Goal: Use online tool/utility: Utilize a website feature to perform a specific function

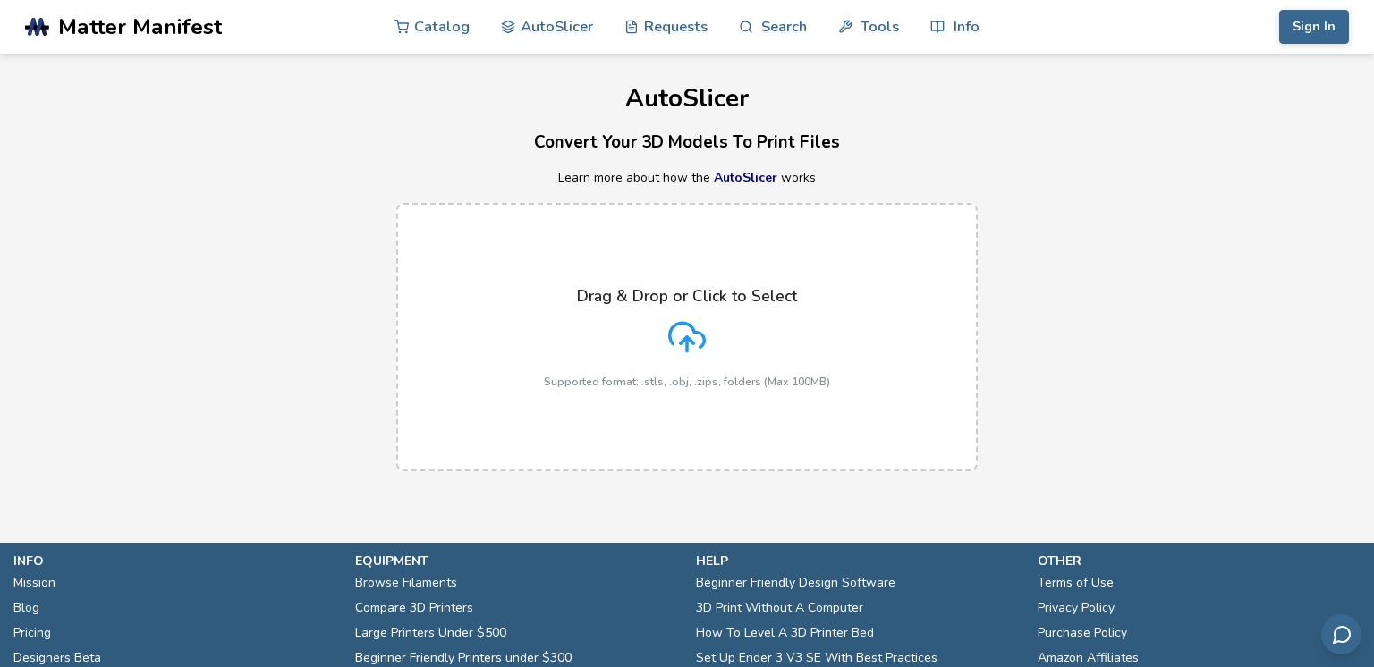
click at [597, 347] on div "Drag & Drop or Click to Select Supported format: .stls, .obj, .zips, folders (M…" at bounding box center [687, 337] width 286 height 101
click at [0, 0] on input "Drag & Drop or Click to Select Supported format: .stls, .obj, .zips, folders (M…" at bounding box center [0, 0] width 0 height 0
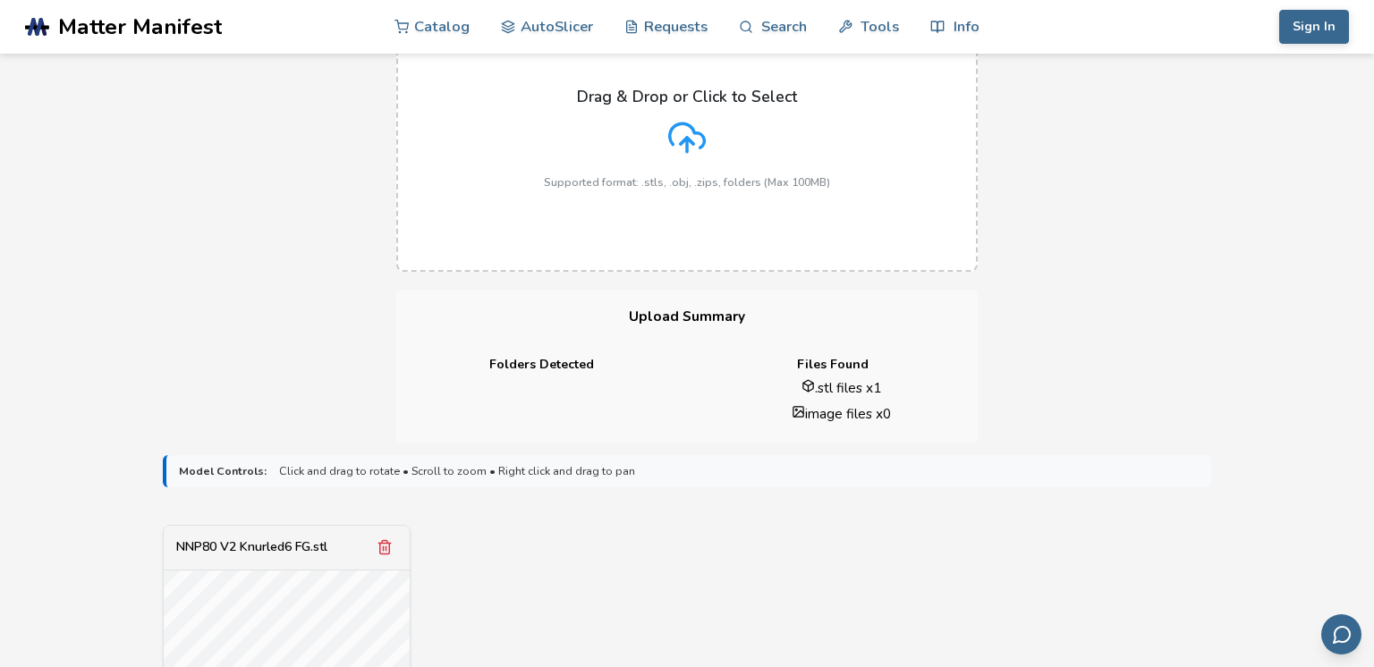
scroll to position [678, 0]
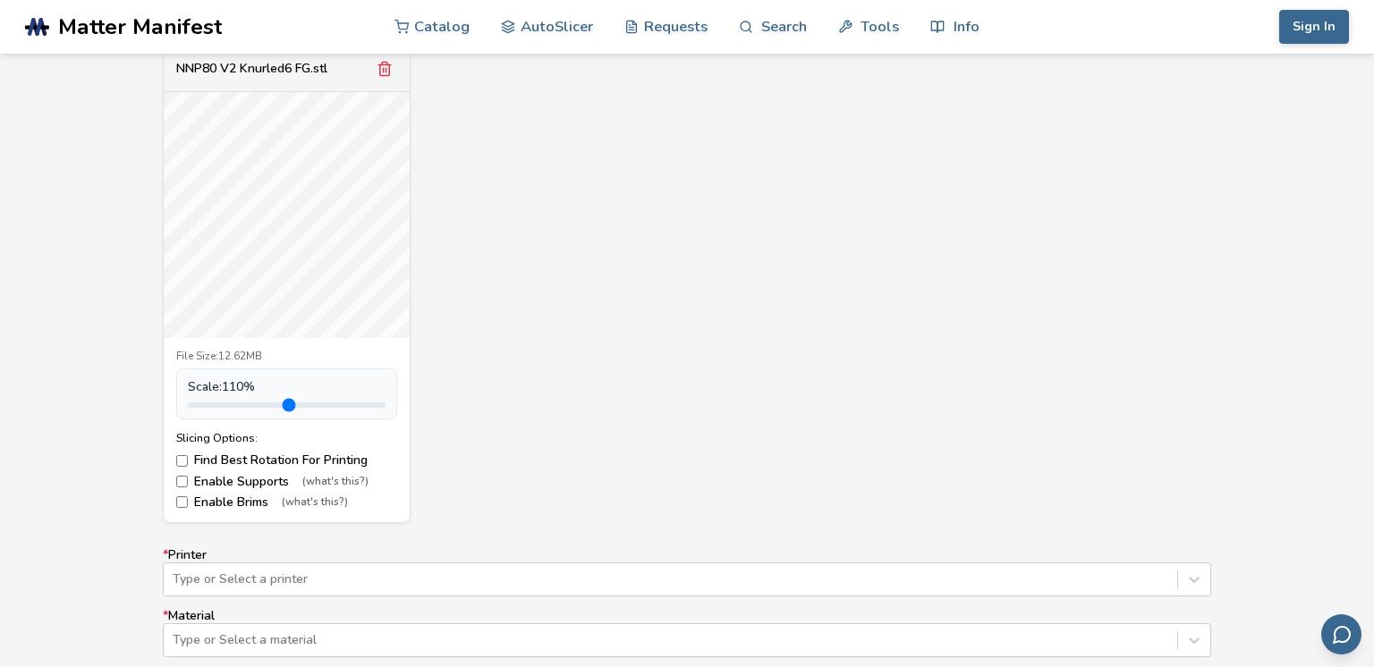
type input "*"
drag, startPoint x: 232, startPoint y: 408, endPoint x: 230, endPoint y: 443, distance: 34.9
click at [230, 408] on input "range" at bounding box center [287, 404] width 198 height 5
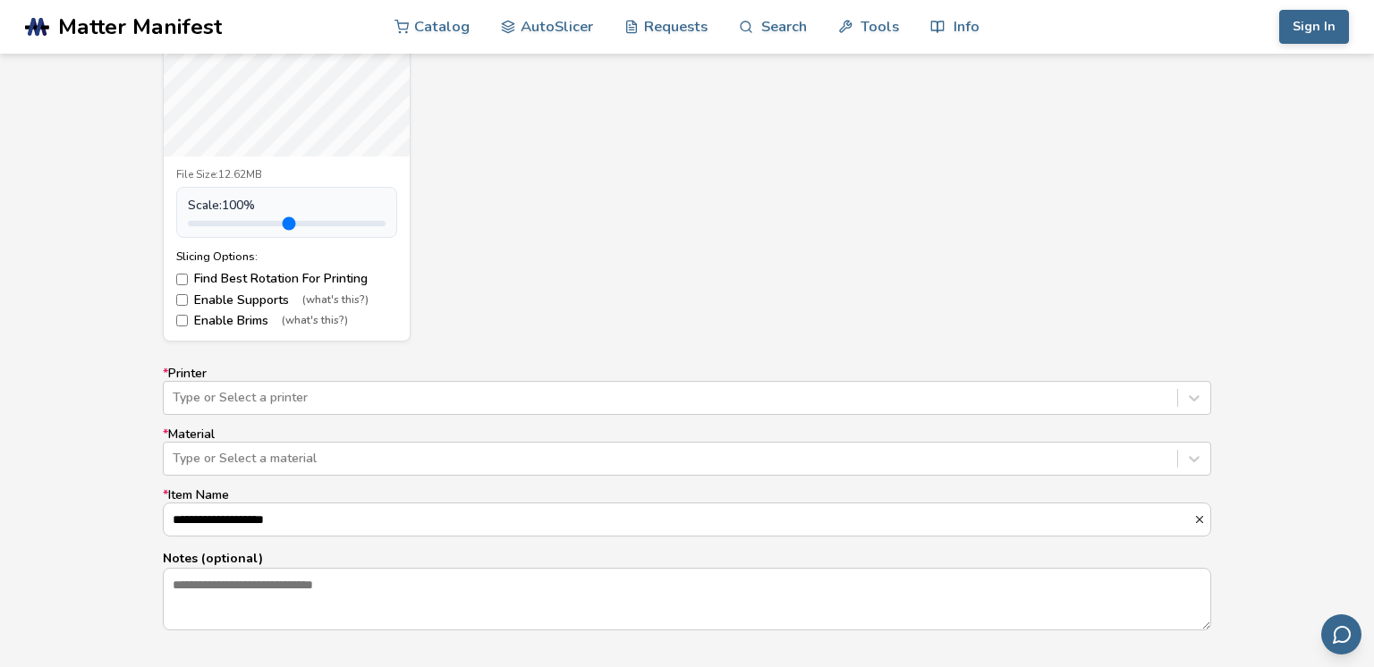
scroll to position [862, 0]
click at [264, 399] on div "Type or Select a printer" at bounding box center [687, 395] width 1048 height 34
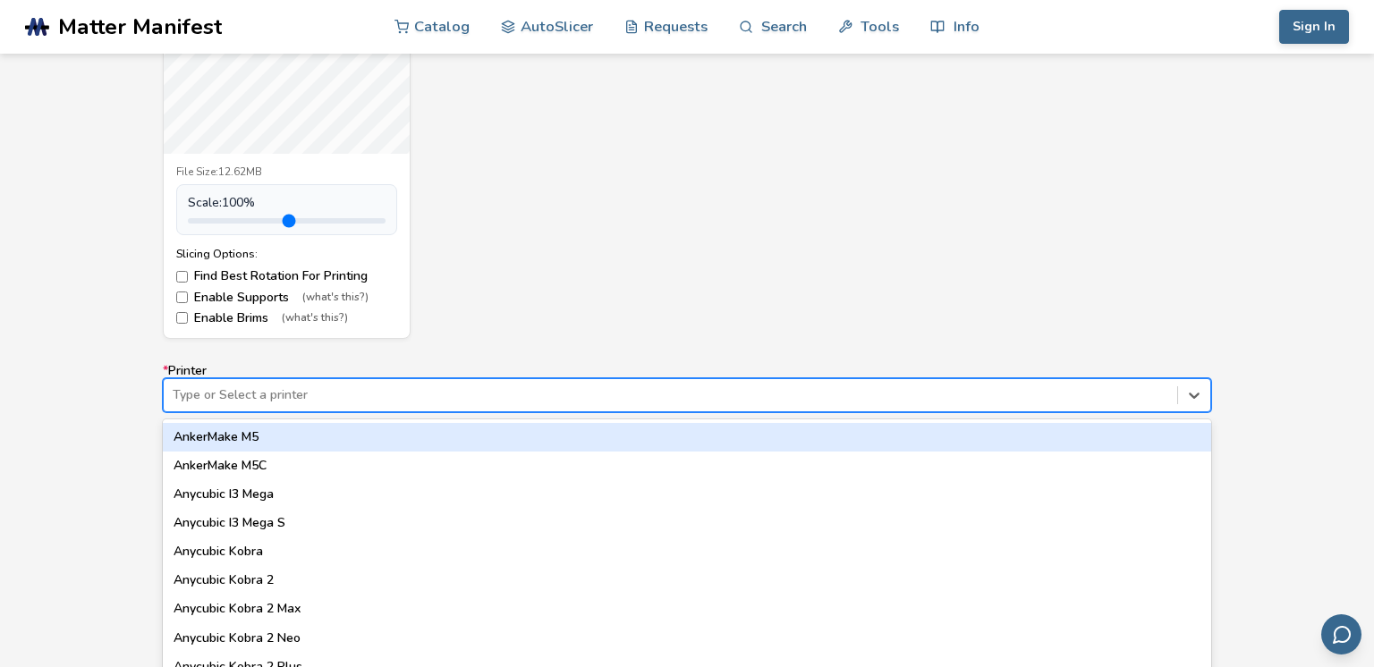
scroll to position [890, 0]
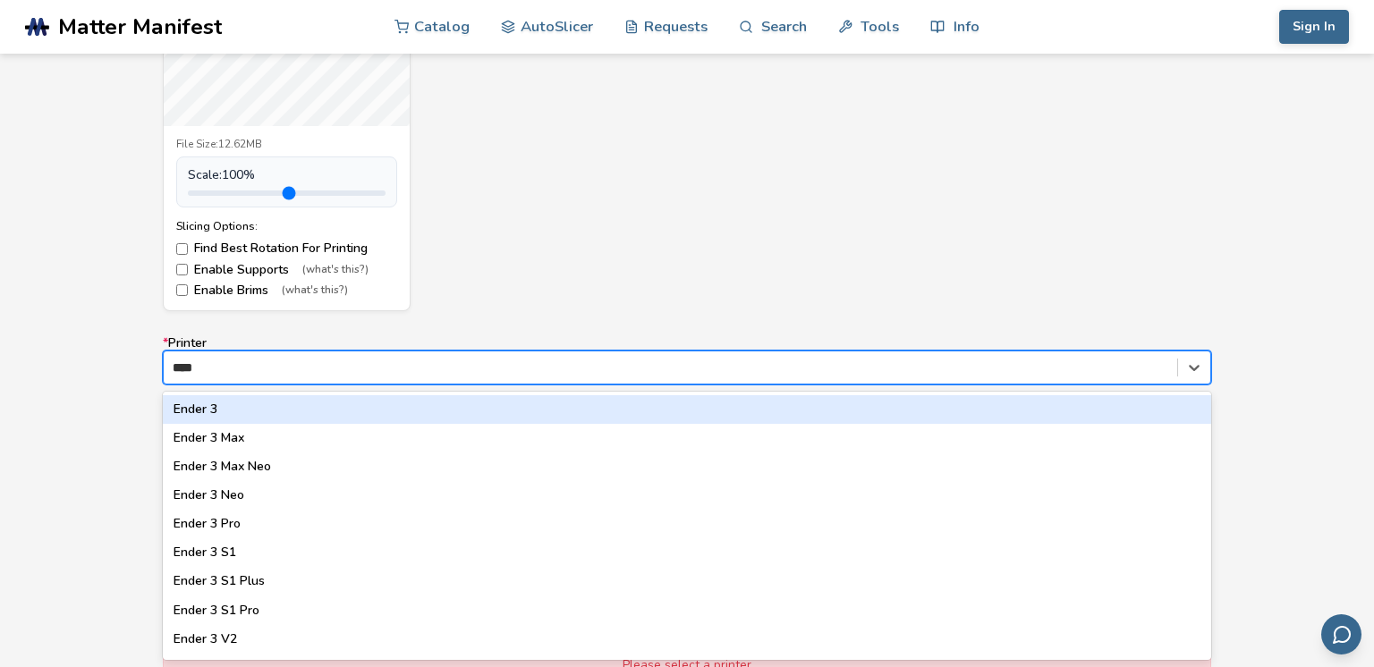
type input "*****"
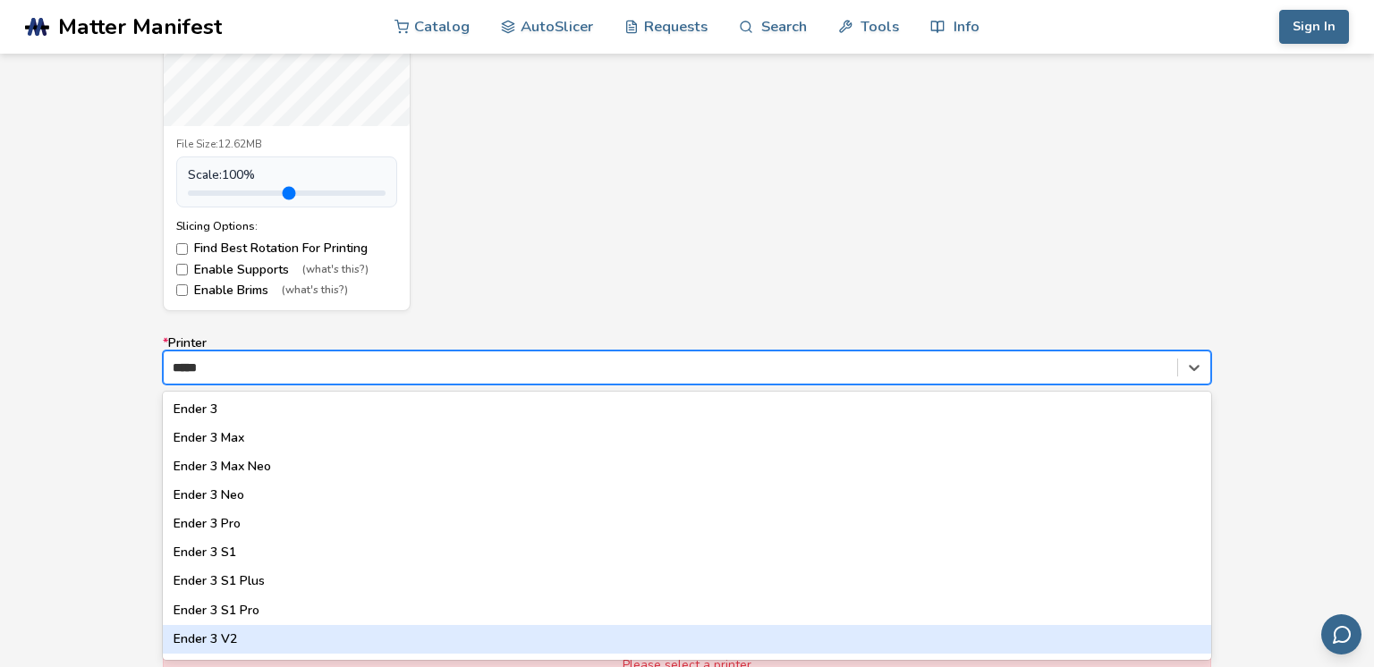
click at [228, 645] on div "Ender 3 V2" at bounding box center [687, 639] width 1048 height 29
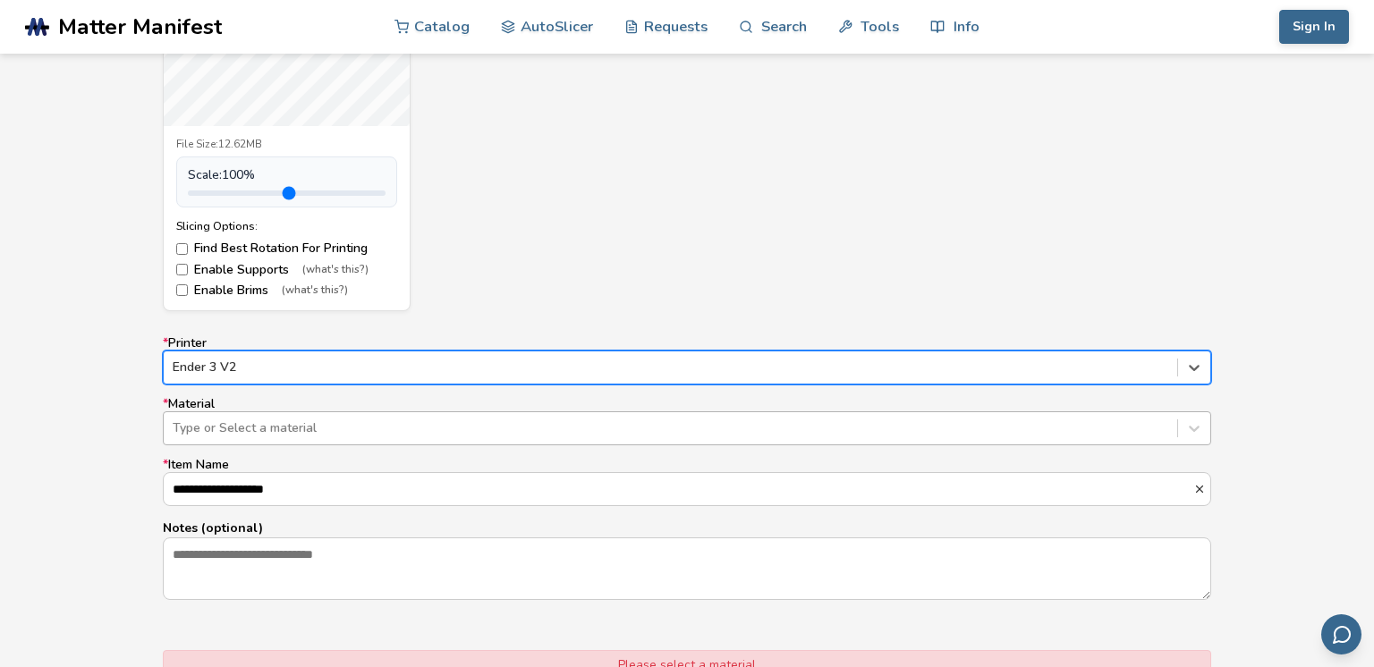
click at [296, 436] on div at bounding box center [670, 428] width 995 height 18
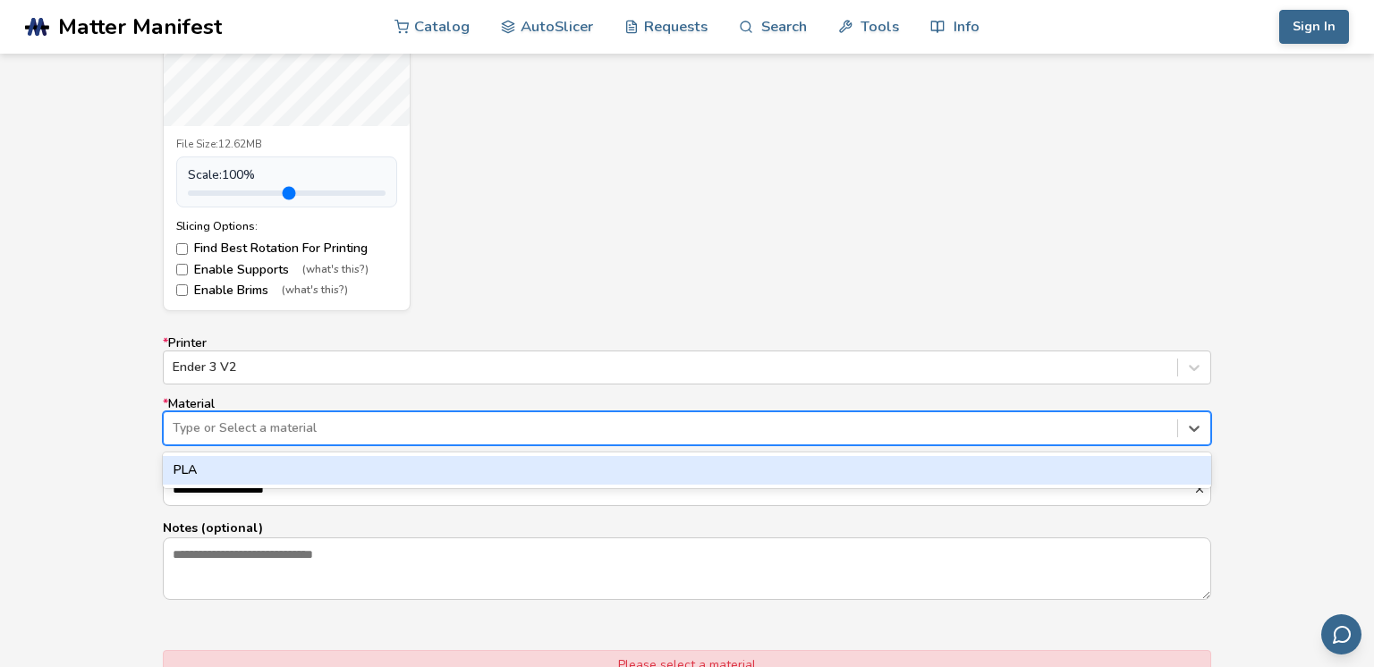
click at [296, 436] on div at bounding box center [670, 428] width 995 height 18
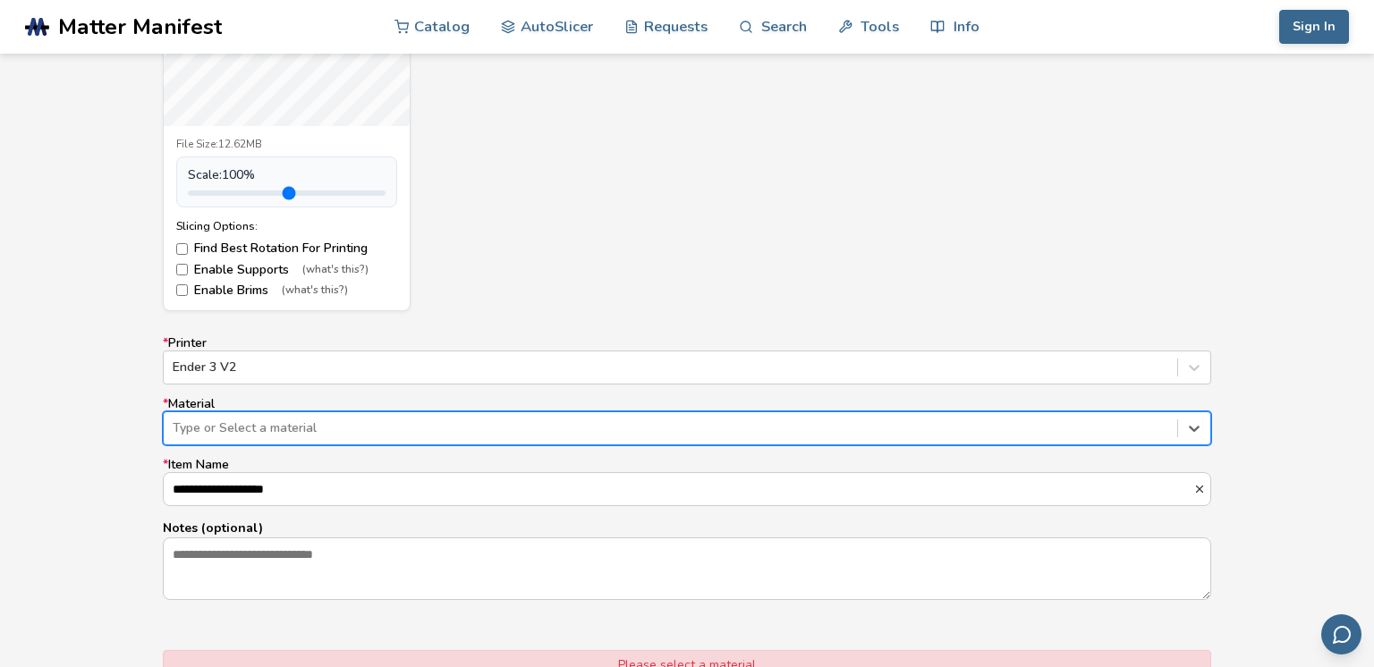
click at [304, 436] on div at bounding box center [670, 428] width 995 height 18
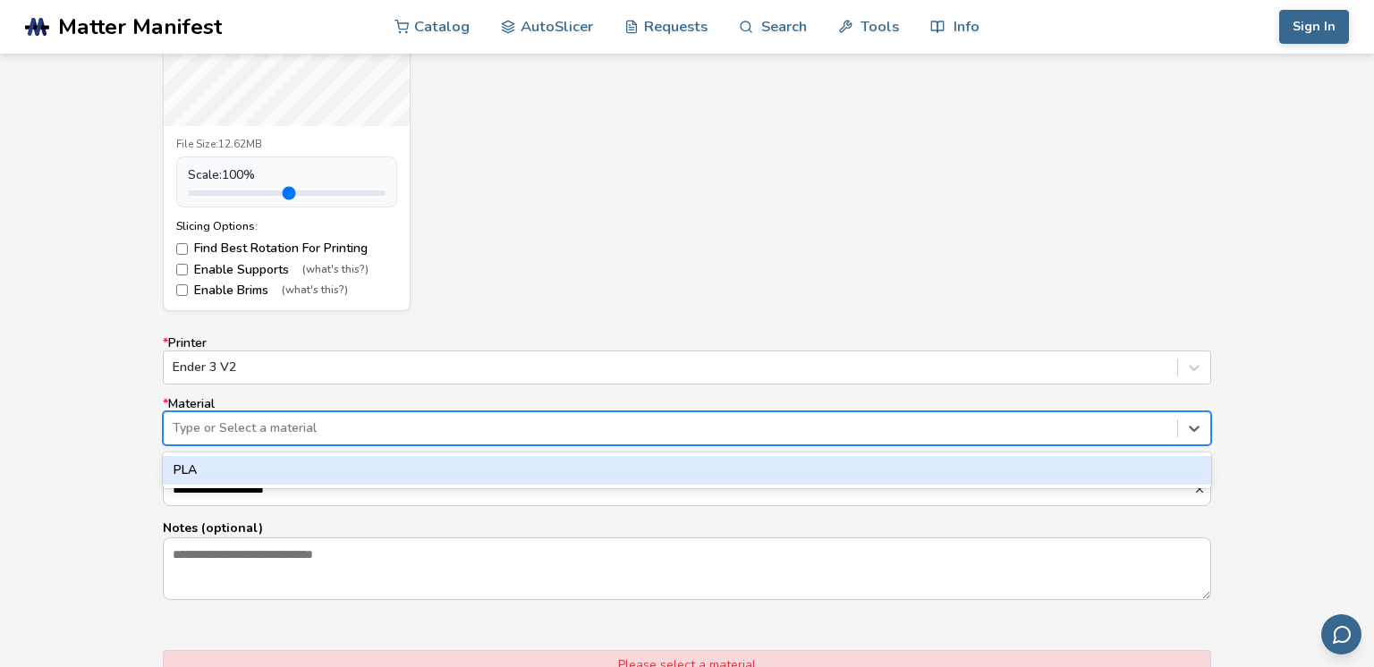
click at [305, 465] on div "PLA" at bounding box center [687, 470] width 1048 height 29
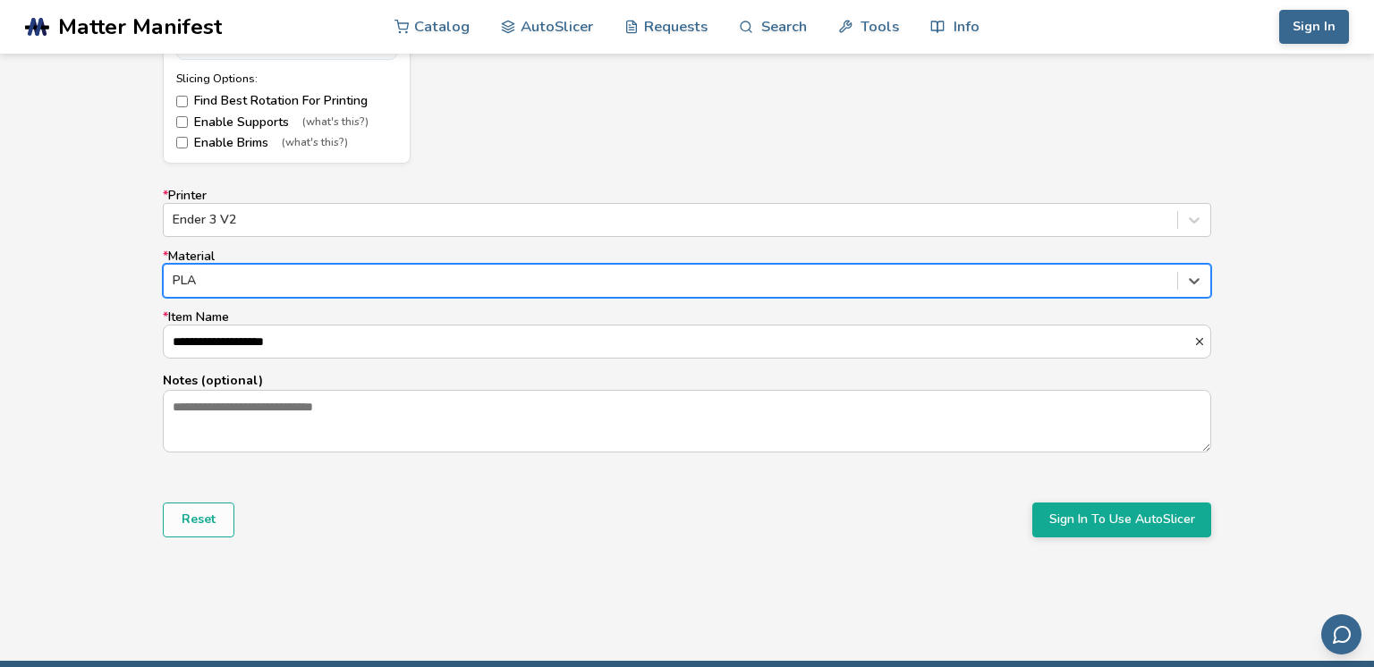
scroll to position [1042, 0]
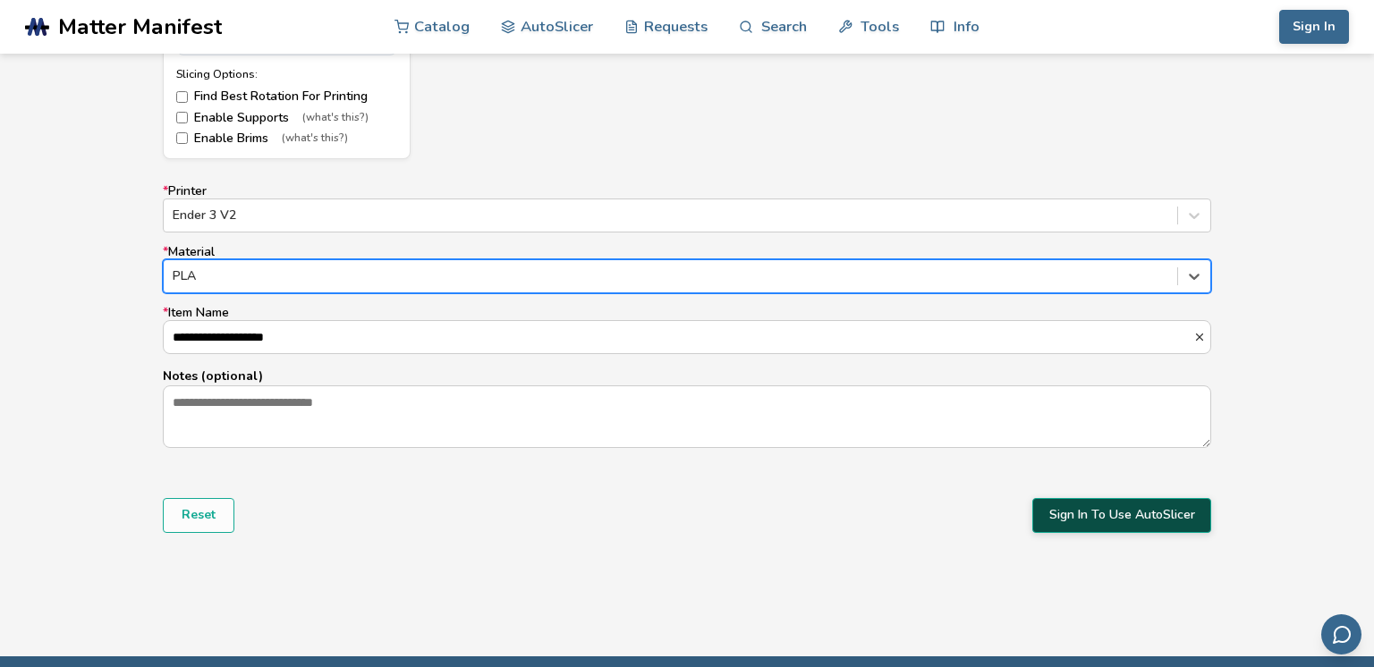
click at [1061, 517] on button "Sign In To Use AutoSlicer" at bounding box center [1121, 515] width 179 height 34
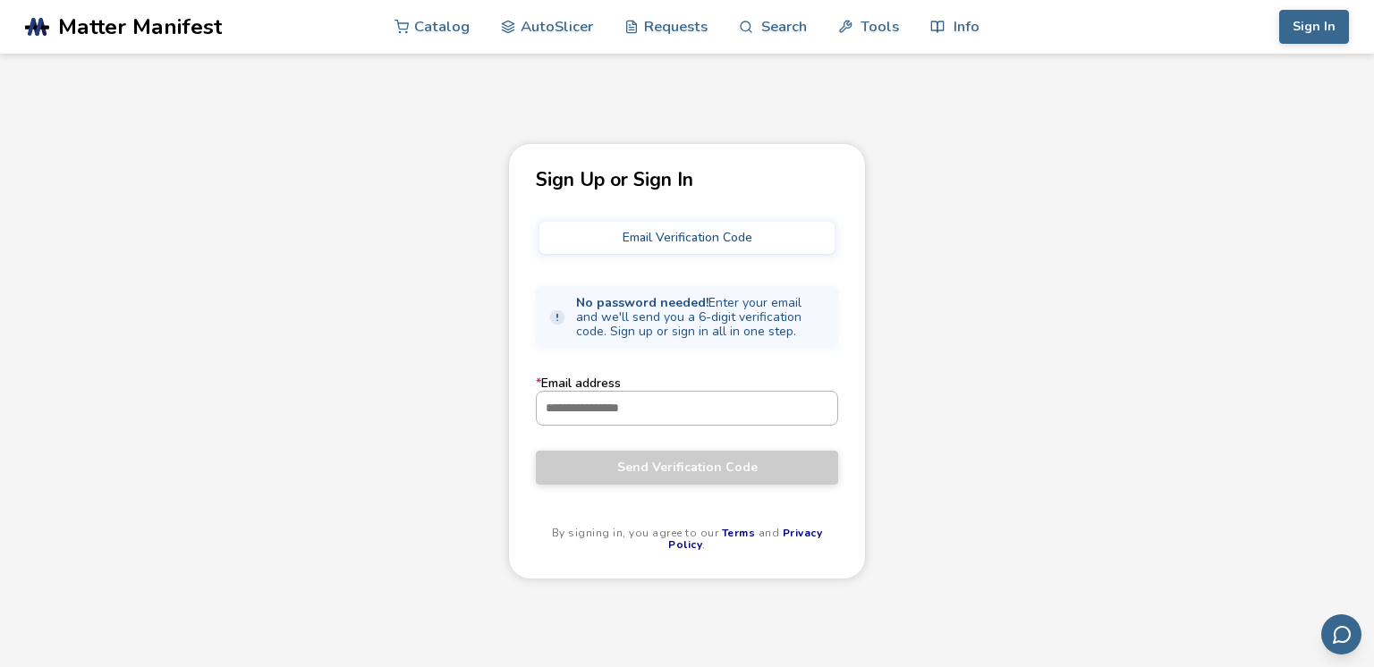
click at [667, 410] on input "* Email address" at bounding box center [687, 408] width 301 height 32
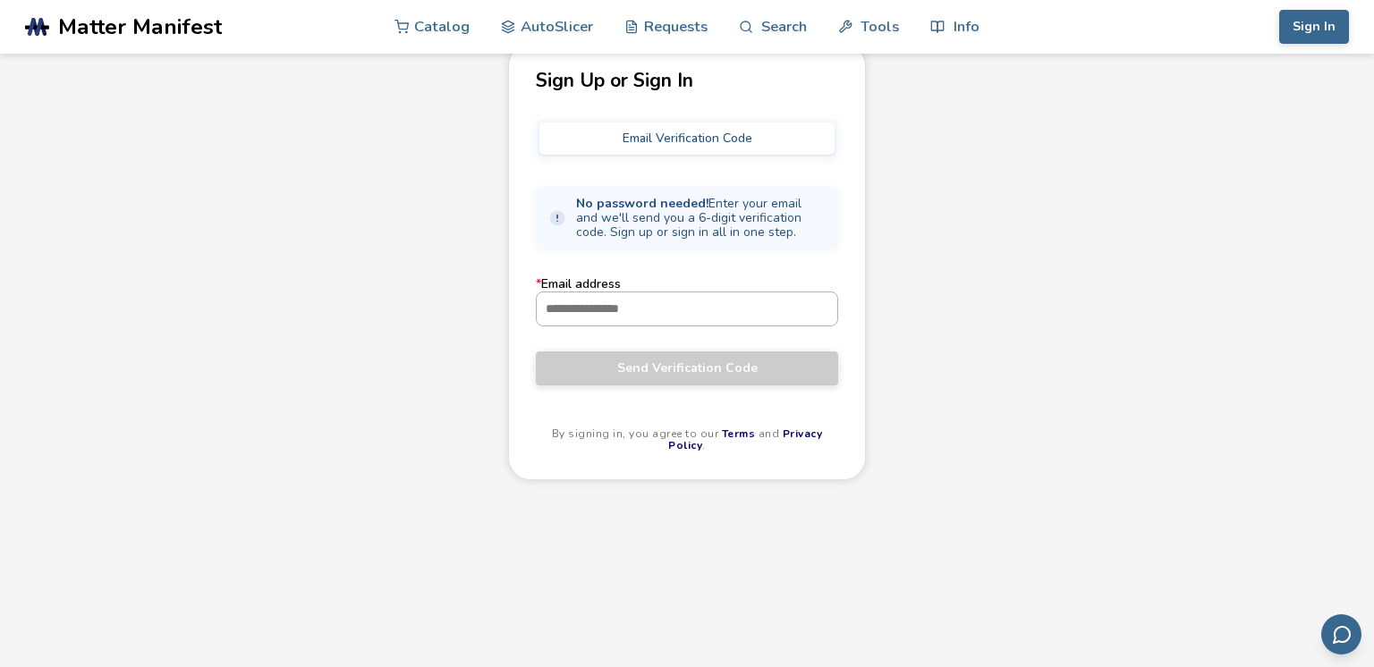
scroll to position [104, 0]
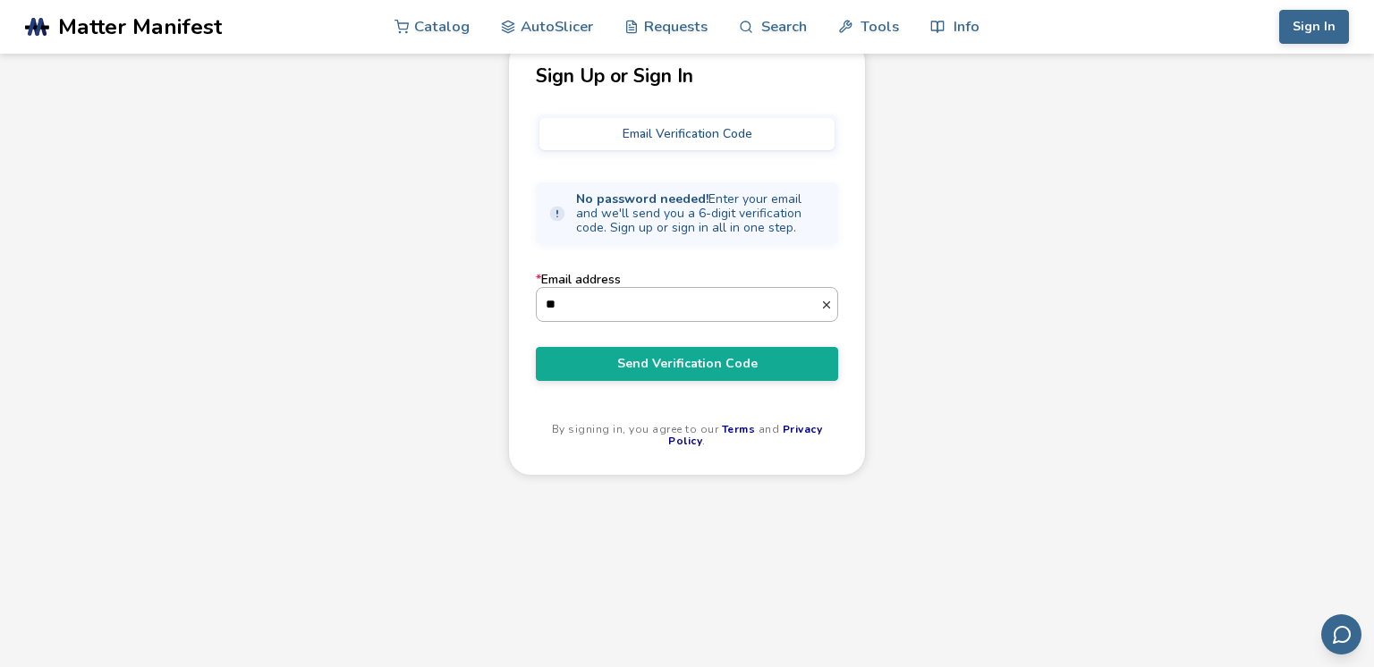
type input "**********"
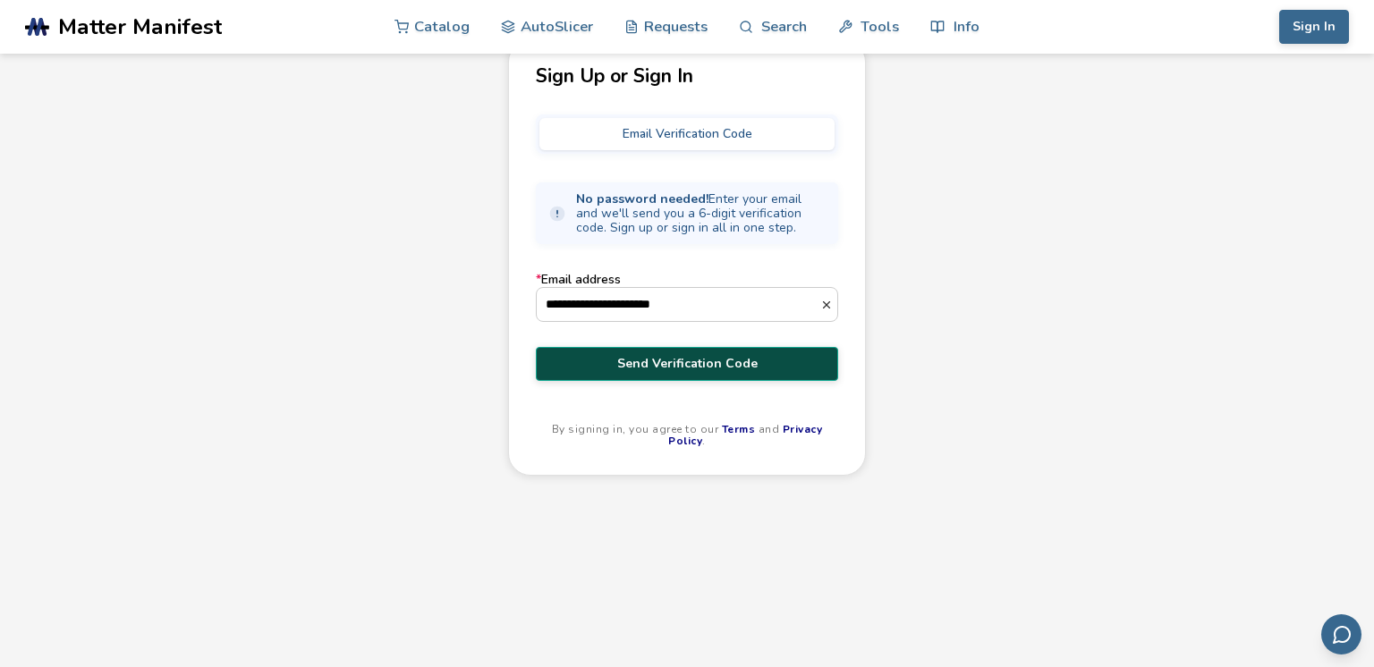
click at [690, 357] on span "Send Verification Code" at bounding box center [686, 364] width 275 height 14
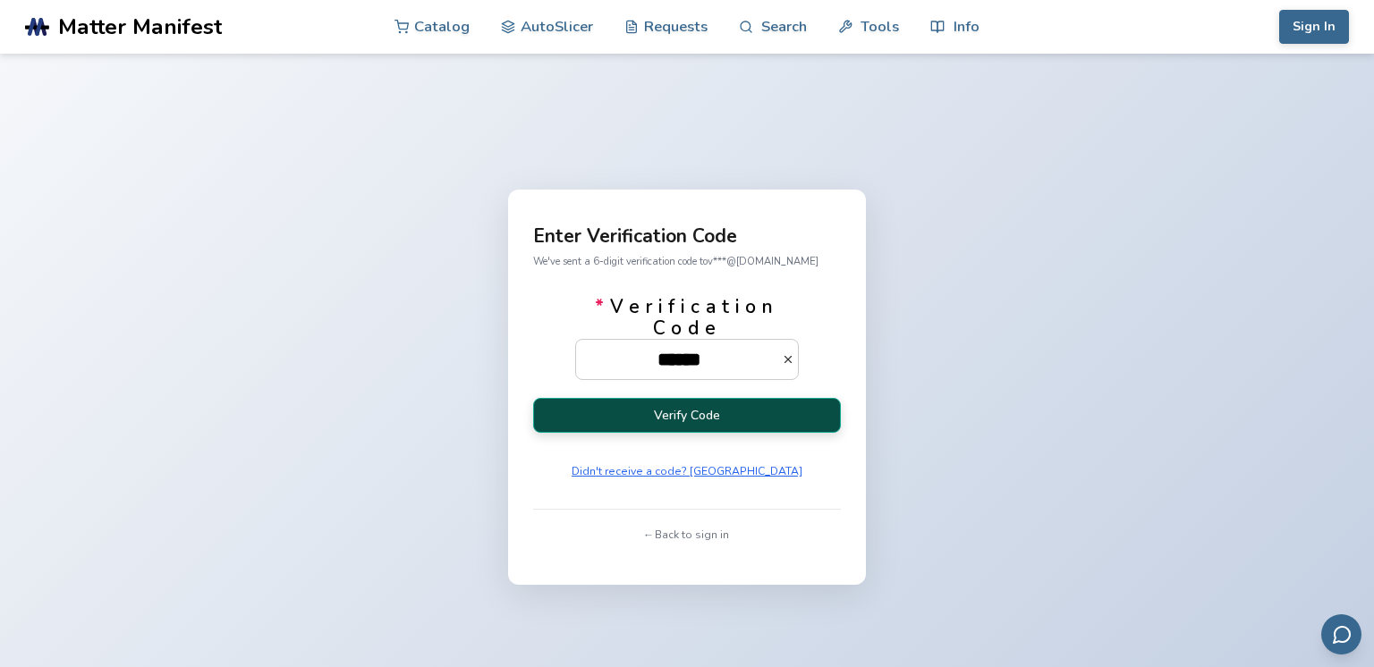
type input "******"
click at [690, 407] on button "Verify Code" at bounding box center [687, 415] width 308 height 35
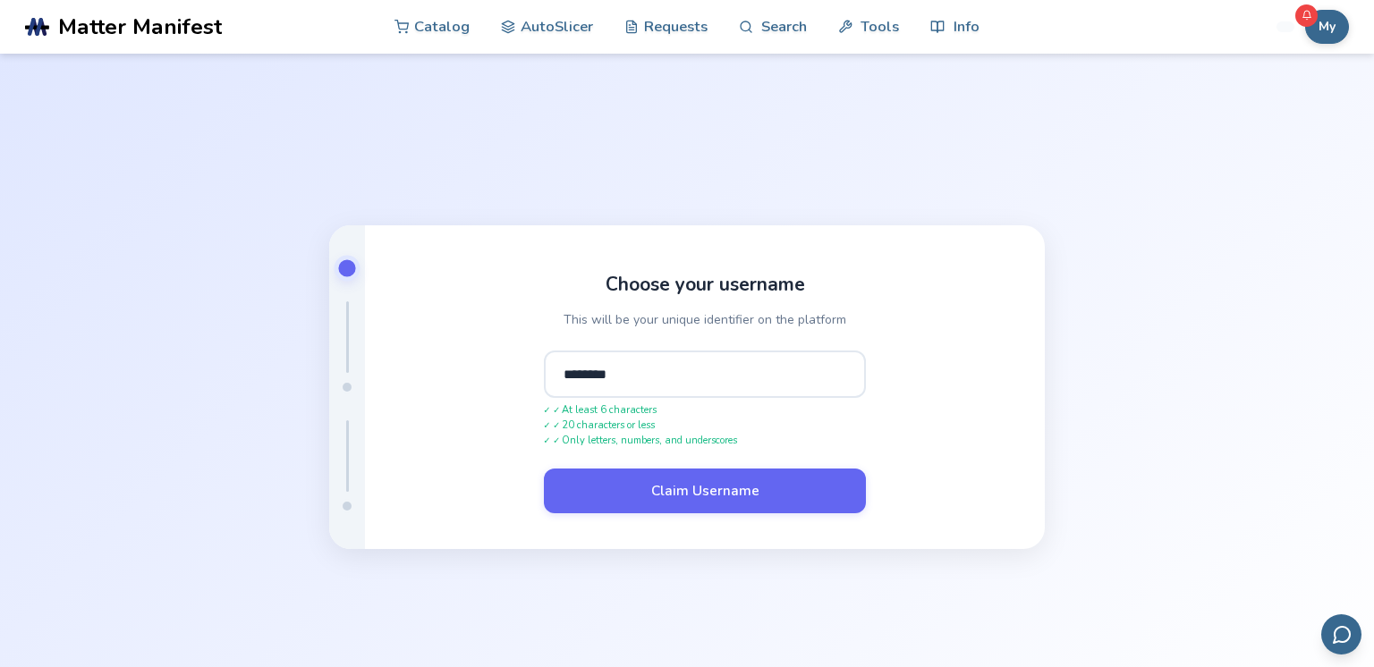
type input "********"
click at [544, 469] on button "Claim Username" at bounding box center [705, 491] width 322 height 45
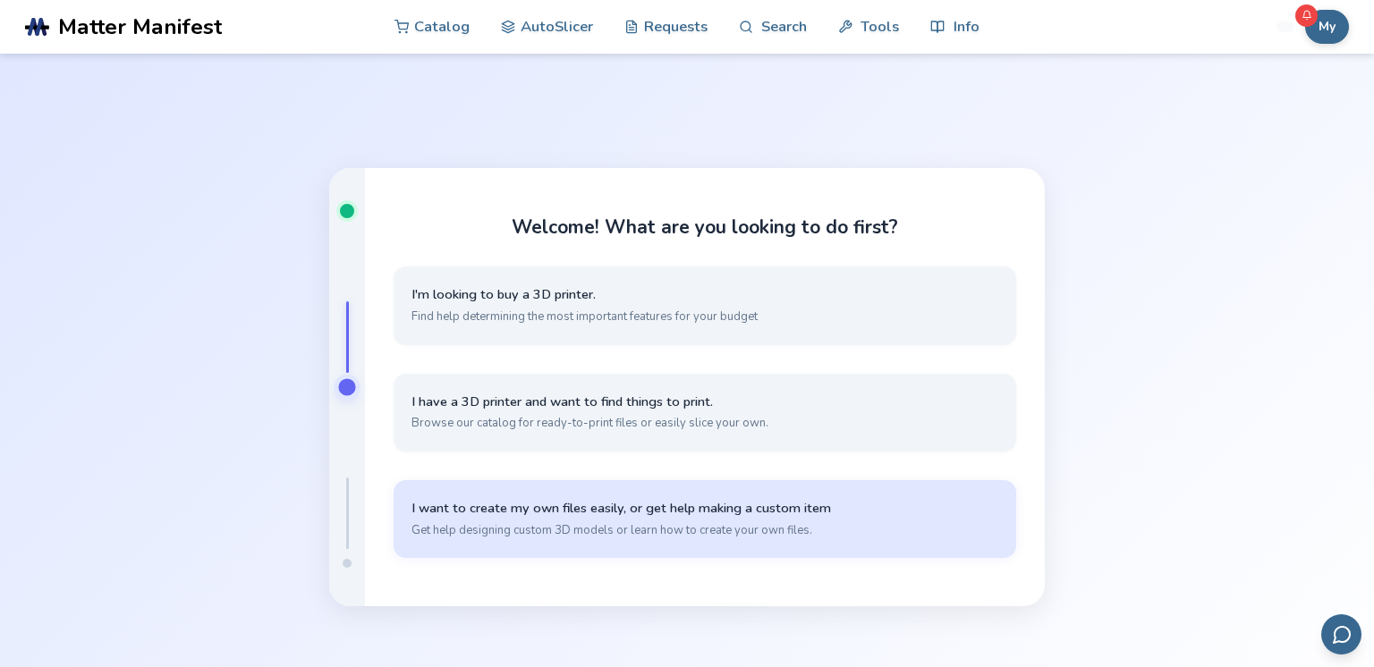
click at [742, 520] on button "I want to create my own files easily, or get help making a custom item Get help…" at bounding box center [705, 519] width 623 height 78
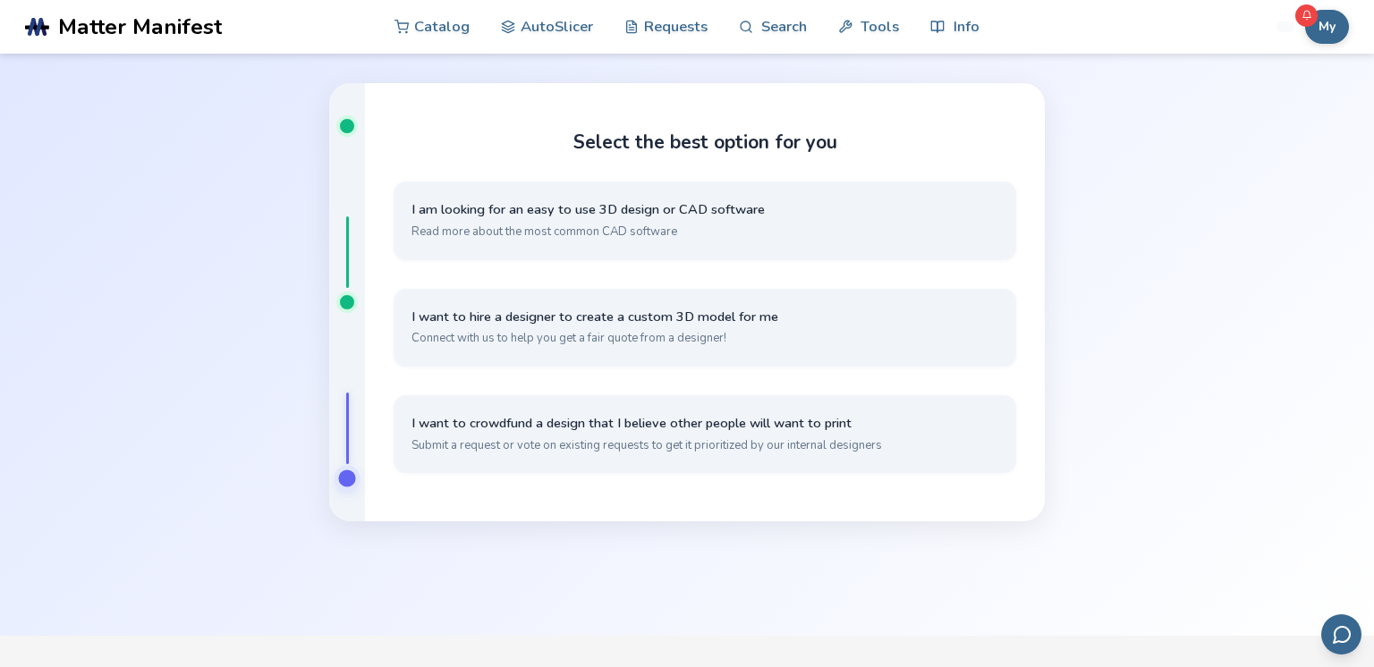
scroll to position [84, 0]
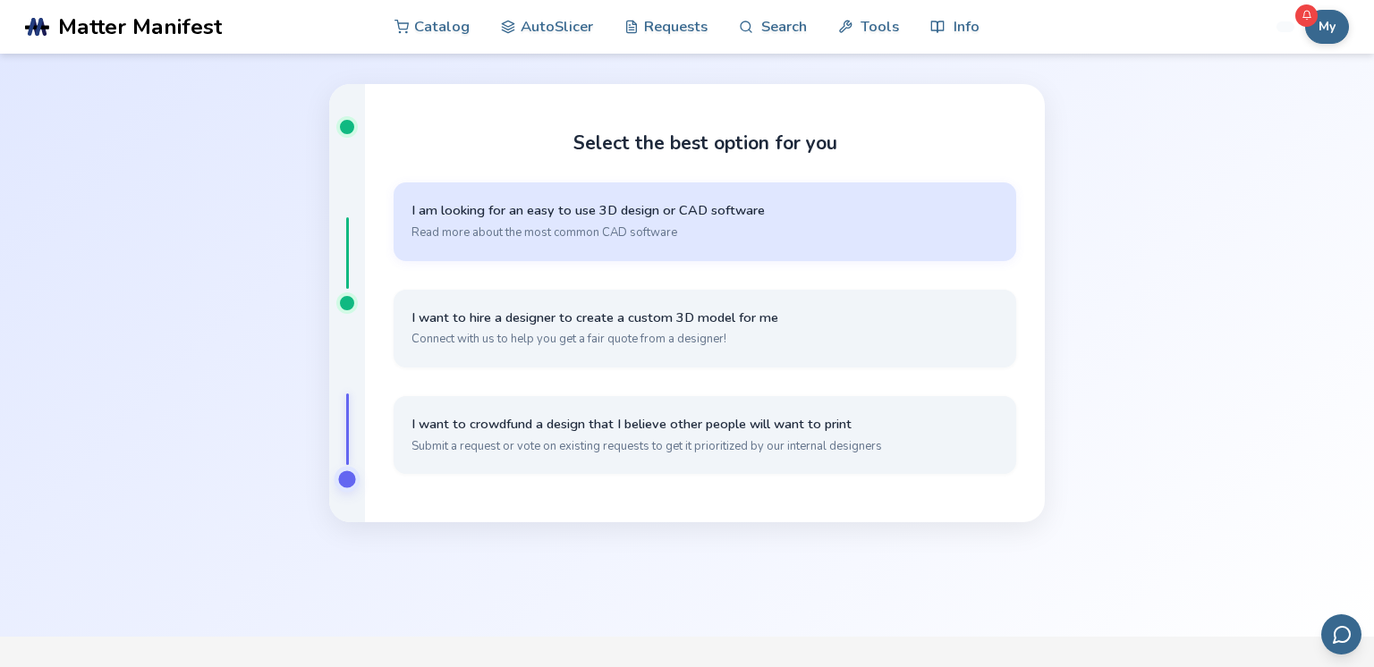
click at [674, 224] on button "I am looking for an easy to use 3D design or CAD software Read more about the m…" at bounding box center [705, 221] width 623 height 78
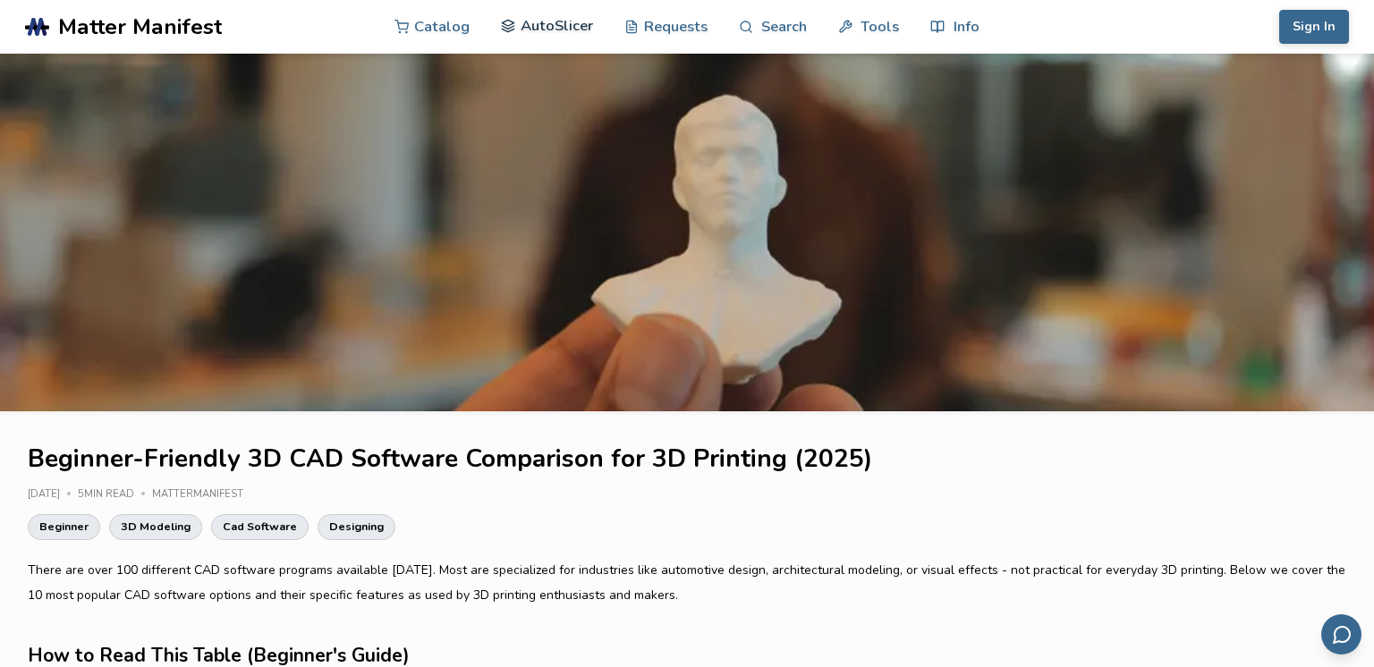
click at [545, 38] on link "AutoSlicer" at bounding box center [547, 26] width 92 height 54
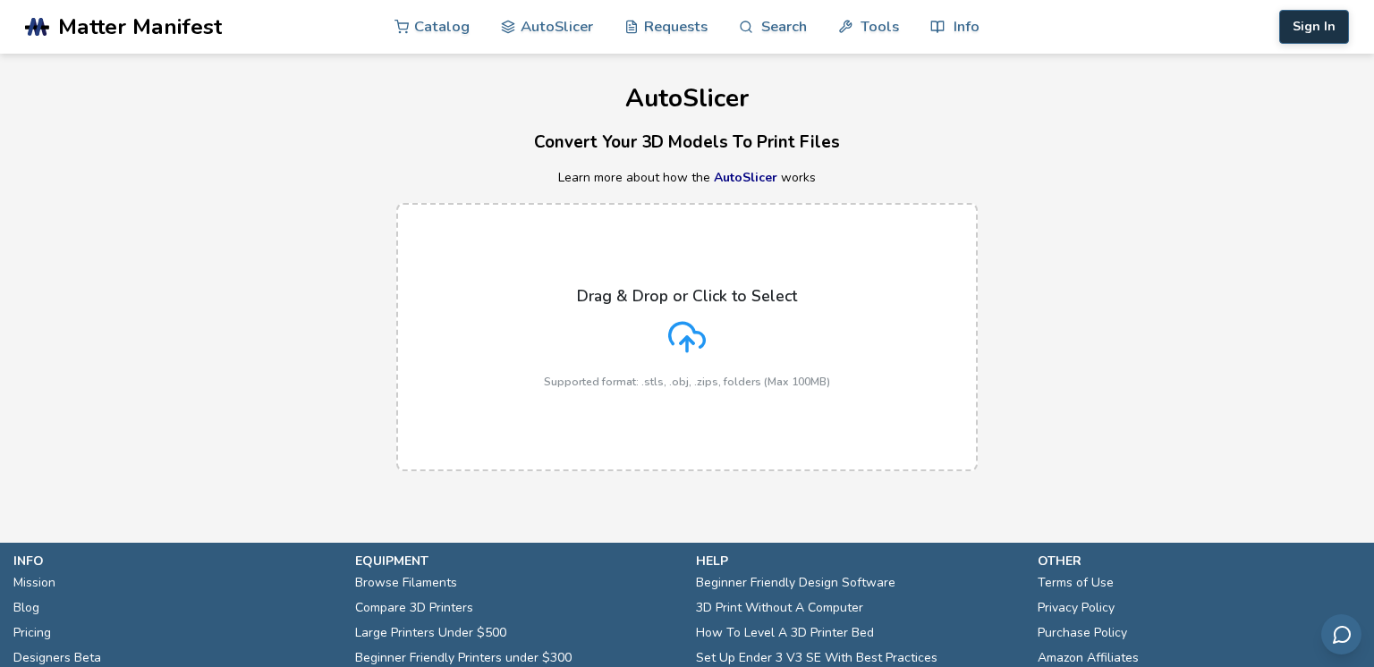
click at [1314, 24] on button "Sign In" at bounding box center [1314, 27] width 70 height 34
click at [1303, 26] on button "Sign In" at bounding box center [1314, 27] width 70 height 34
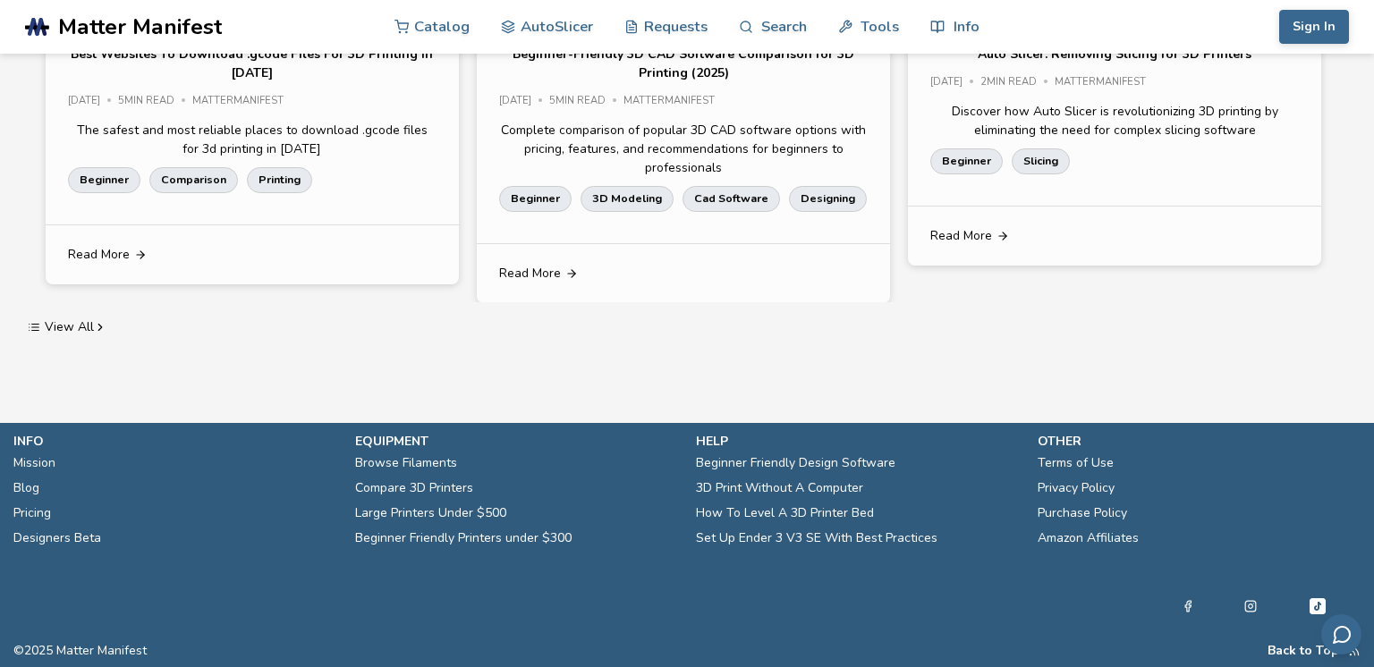
scroll to position [3338, 0]
click at [1136, 64] on p "Auto Slicer: Removing Slicing for 3D Printers" at bounding box center [1115, 54] width 274 height 19
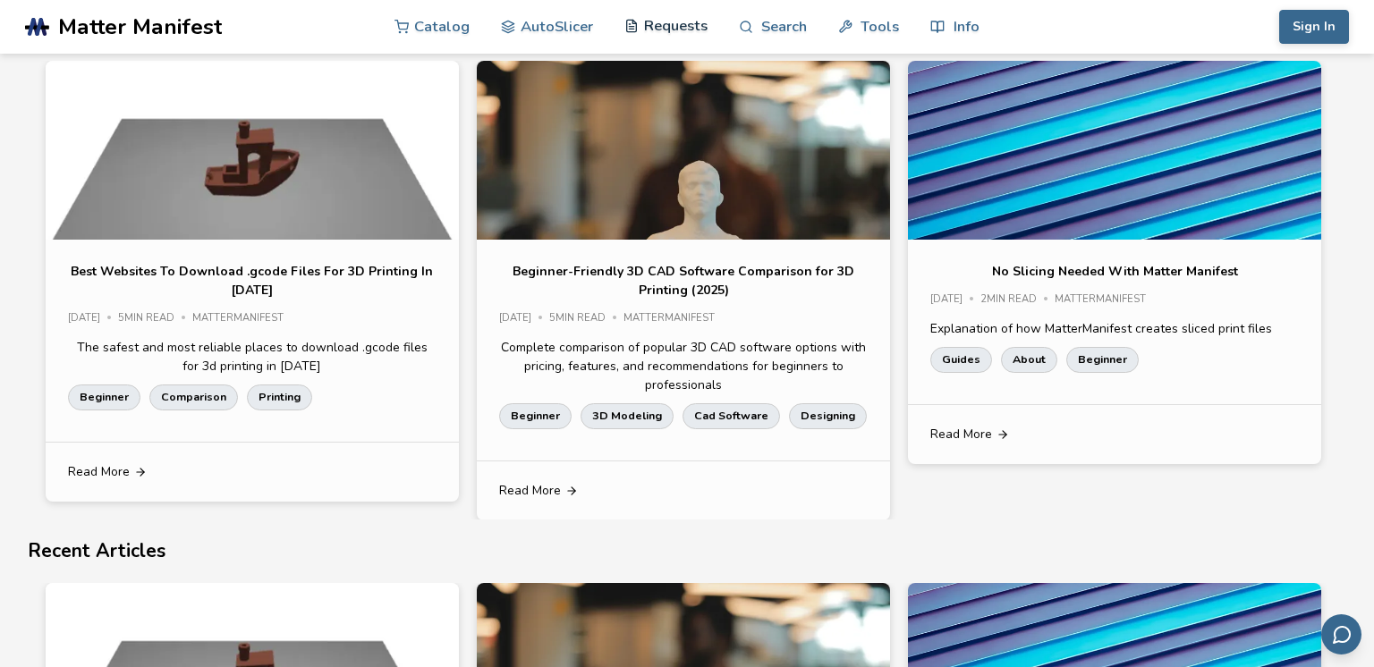
scroll to position [2057, 0]
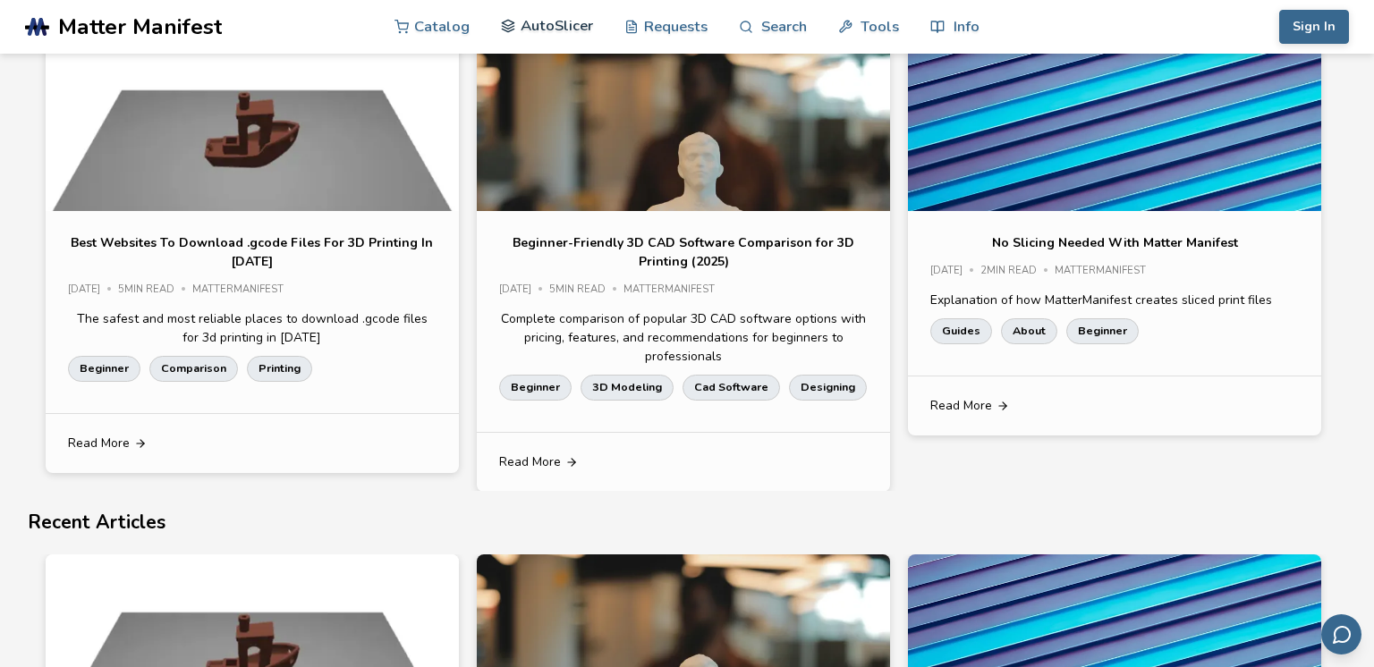
click at [567, 25] on link "AutoSlicer" at bounding box center [547, 26] width 92 height 54
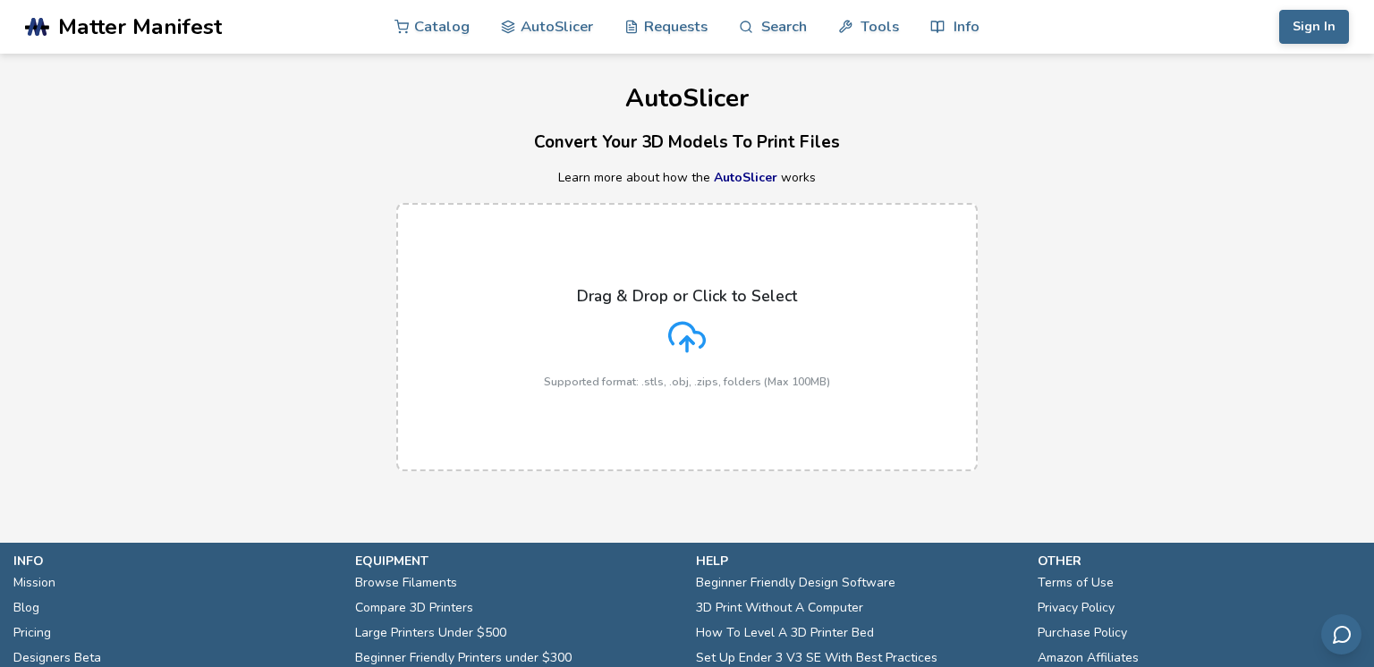
click at [739, 319] on div "Drag & Drop or Click to Select Supported format: .stls, .obj, .zips, folders (M…" at bounding box center [687, 337] width 286 height 101
click at [0, 0] on input "Drag & Drop or Click to Select Supported format: .stls, .obj, .zips, folders (M…" at bounding box center [0, 0] width 0 height 0
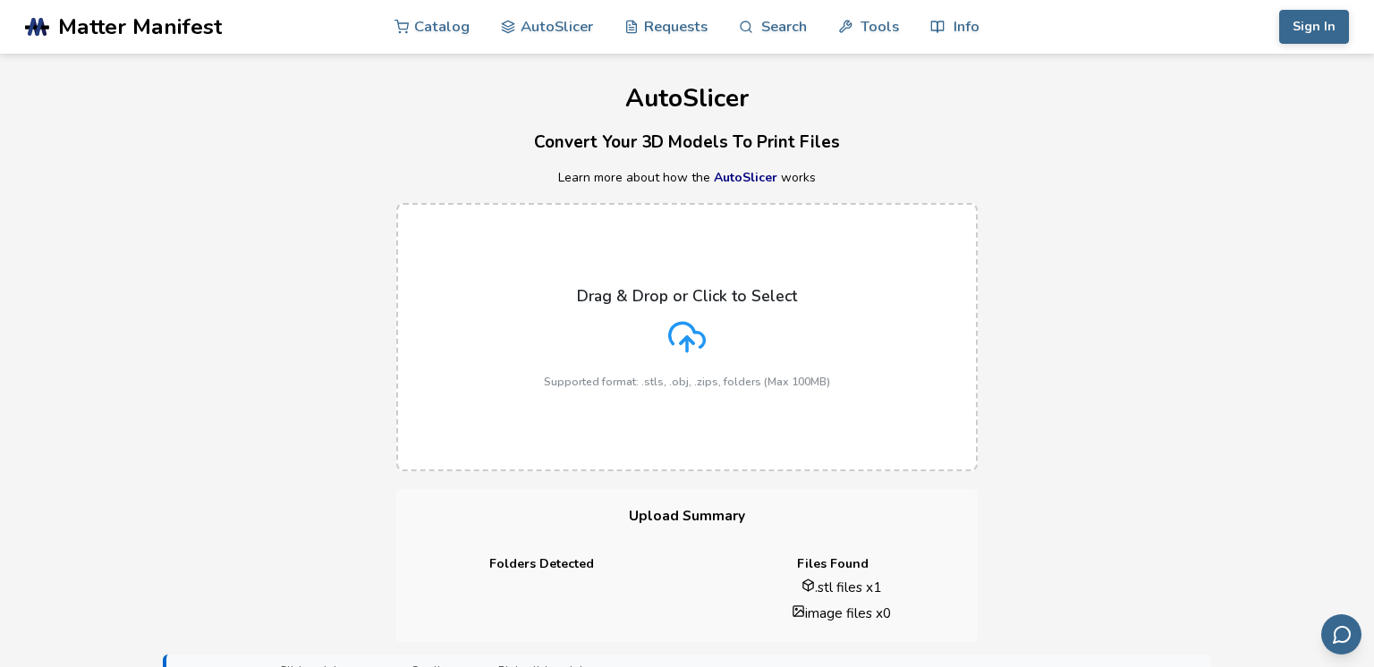
scroll to position [519, 0]
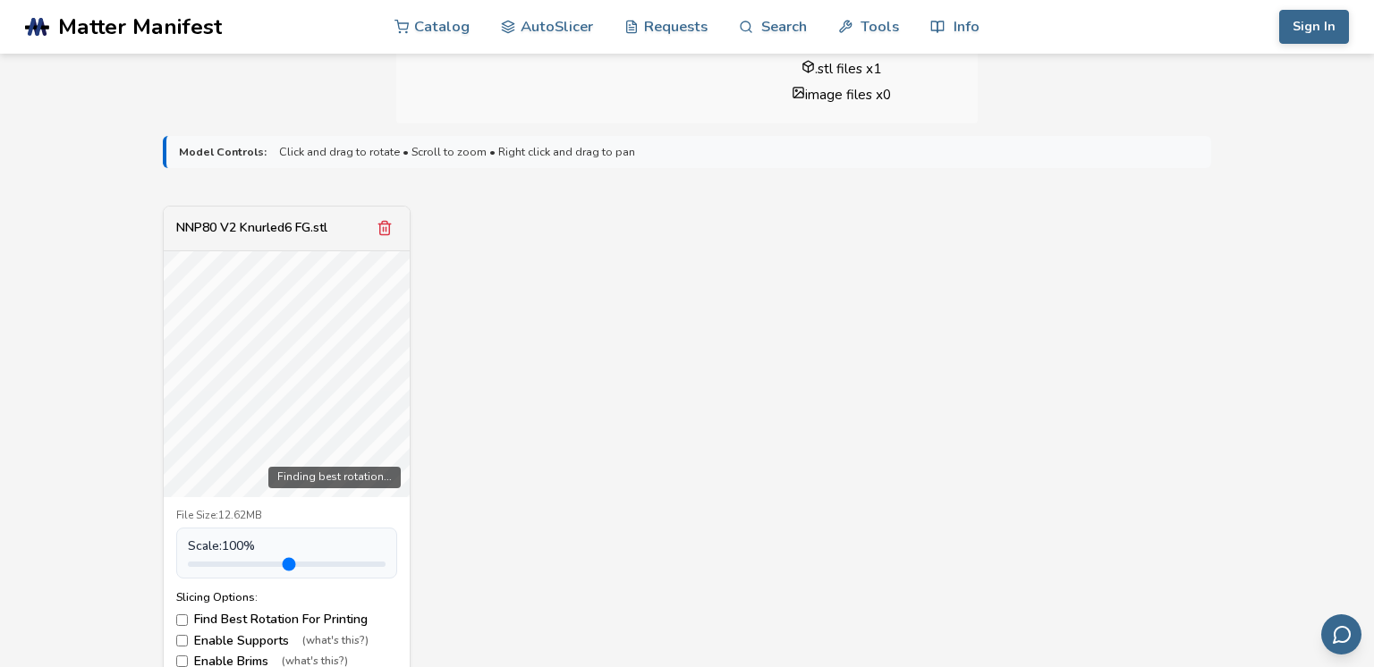
click at [226, 539] on span "Scale: 100 %" at bounding box center [221, 546] width 67 height 14
click at [188, 539] on span "Scale: 100 %" at bounding box center [221, 546] width 67 height 14
click at [176, 528] on div "Scale: 100 %" at bounding box center [286, 553] width 221 height 50
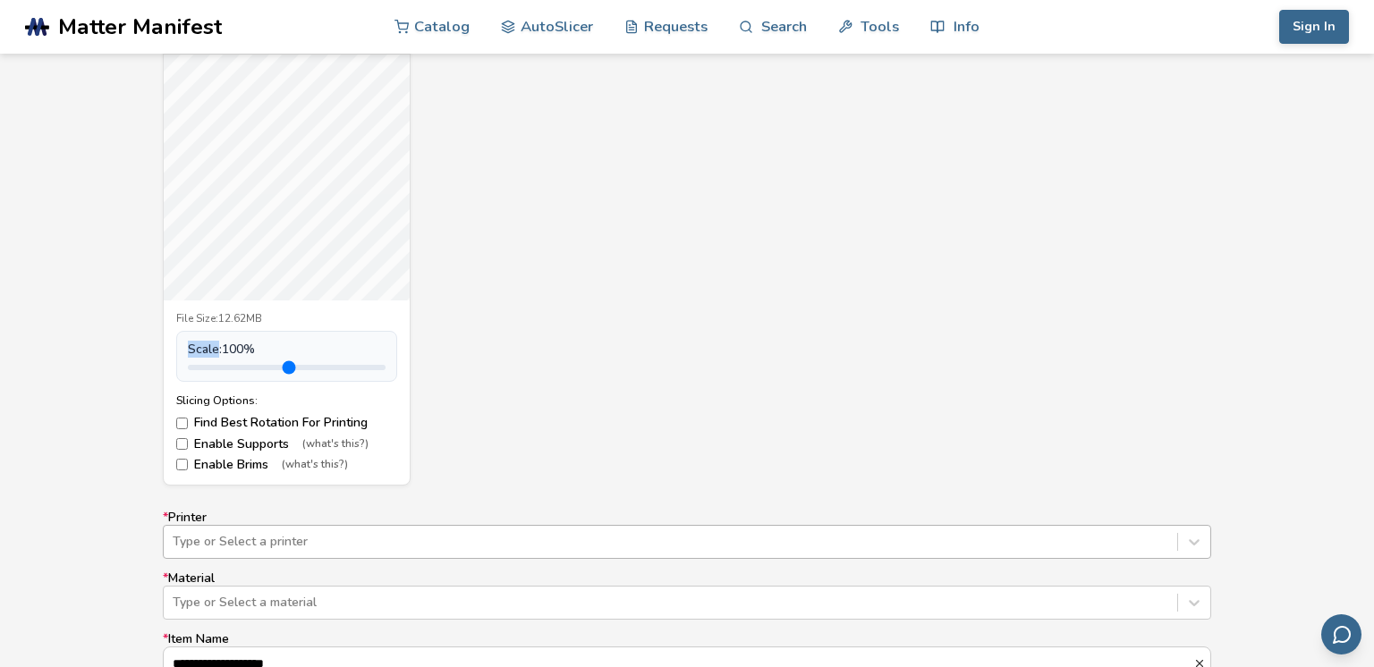
click at [597, 557] on div "Type or Select a printer" at bounding box center [687, 542] width 1048 height 34
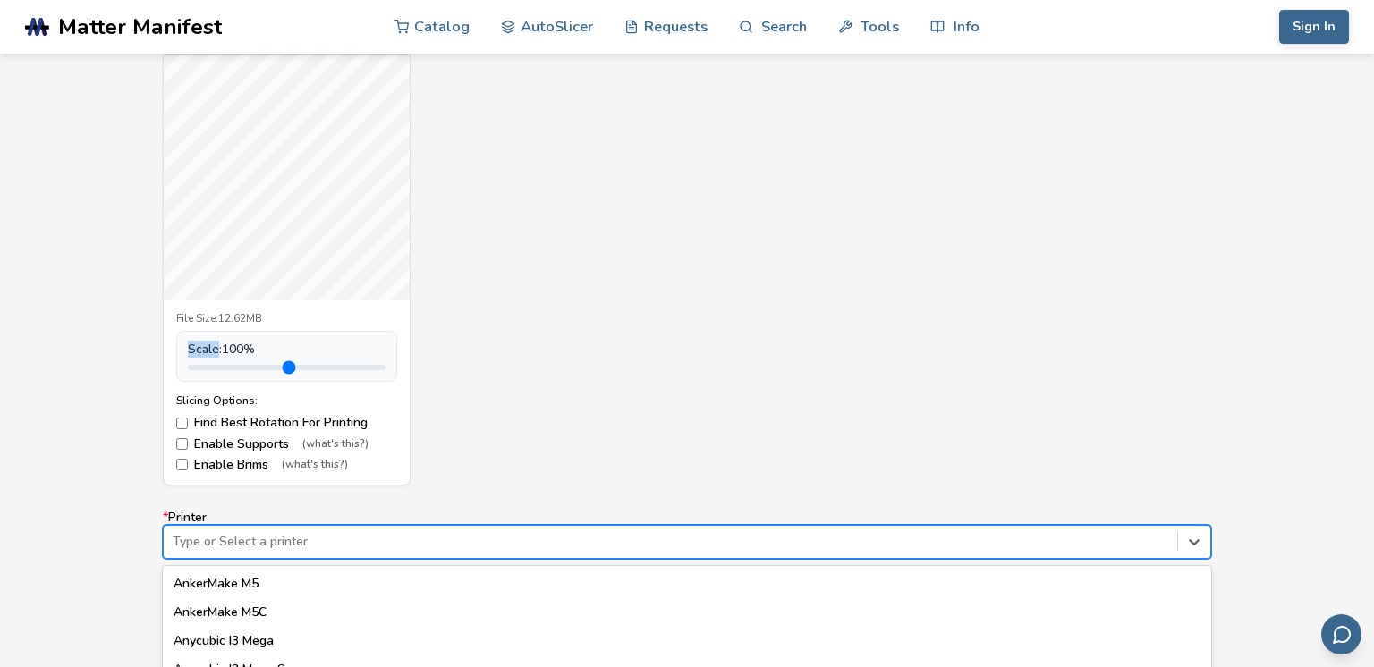
scroll to position [890, 0]
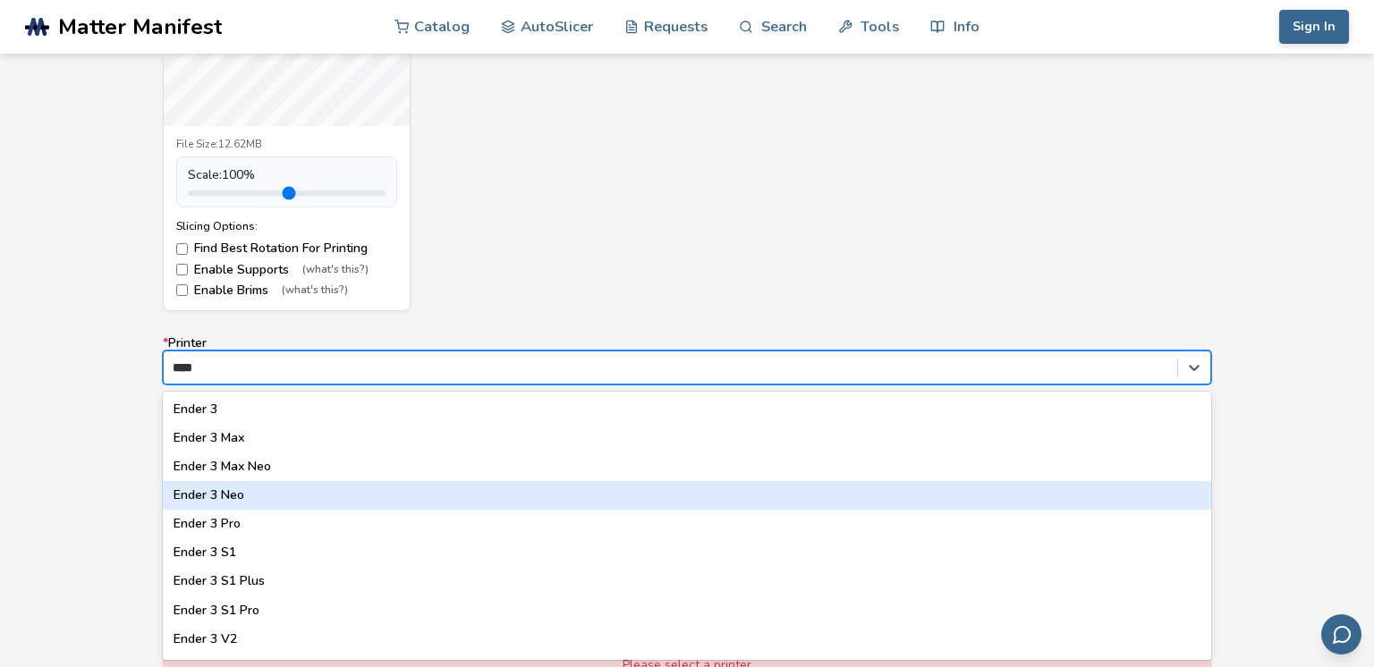
type input "*****"
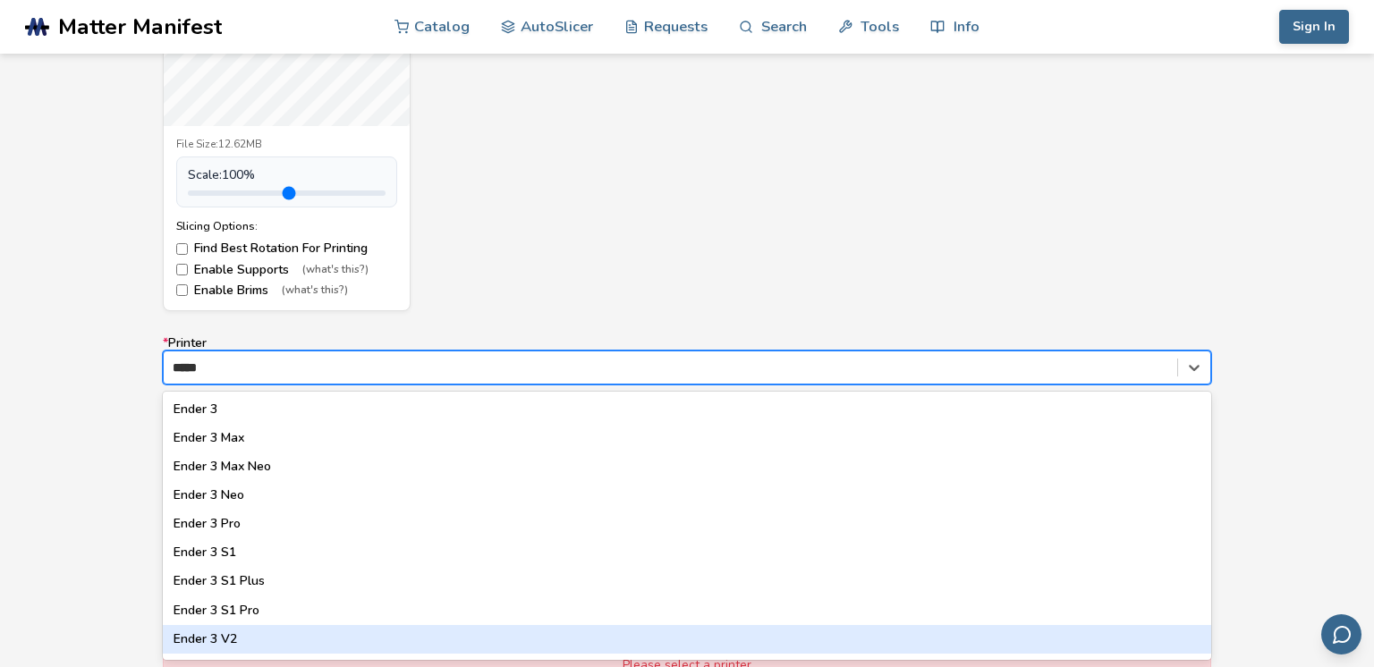
click at [370, 634] on div "Ender 3 V2" at bounding box center [687, 639] width 1048 height 29
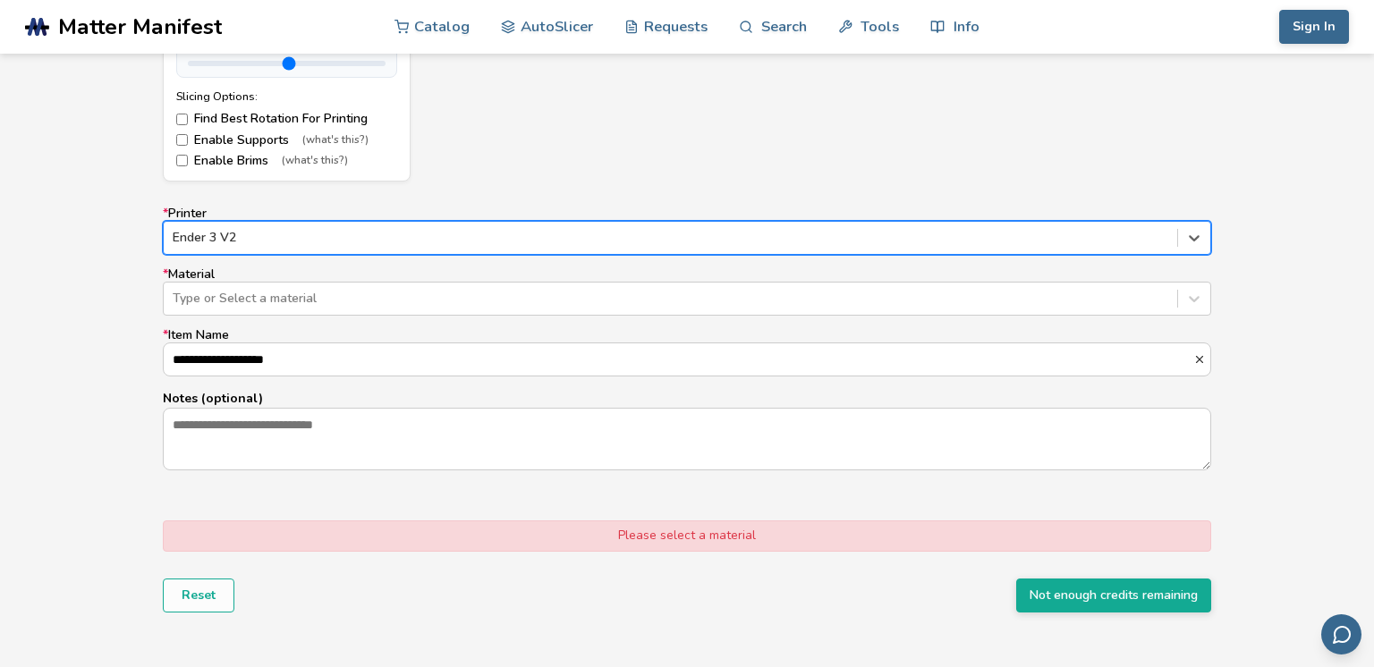
scroll to position [1031, 0]
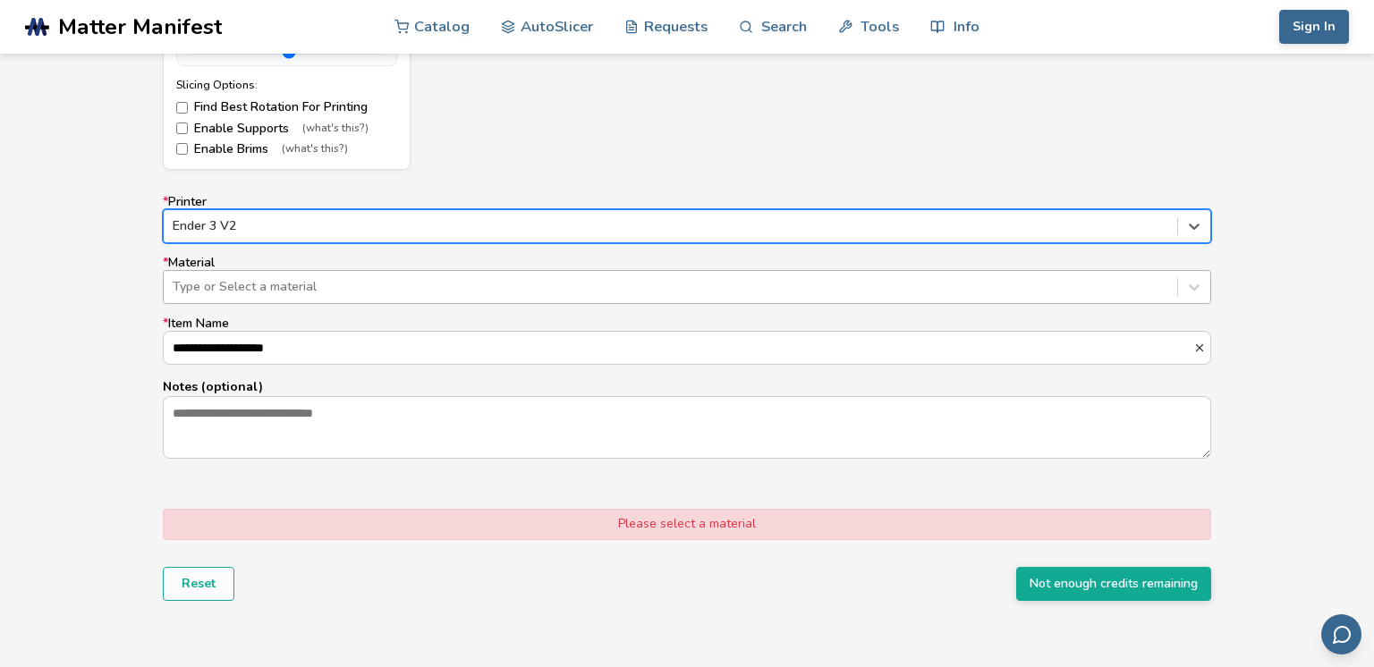
click at [343, 284] on div at bounding box center [670, 287] width 995 height 18
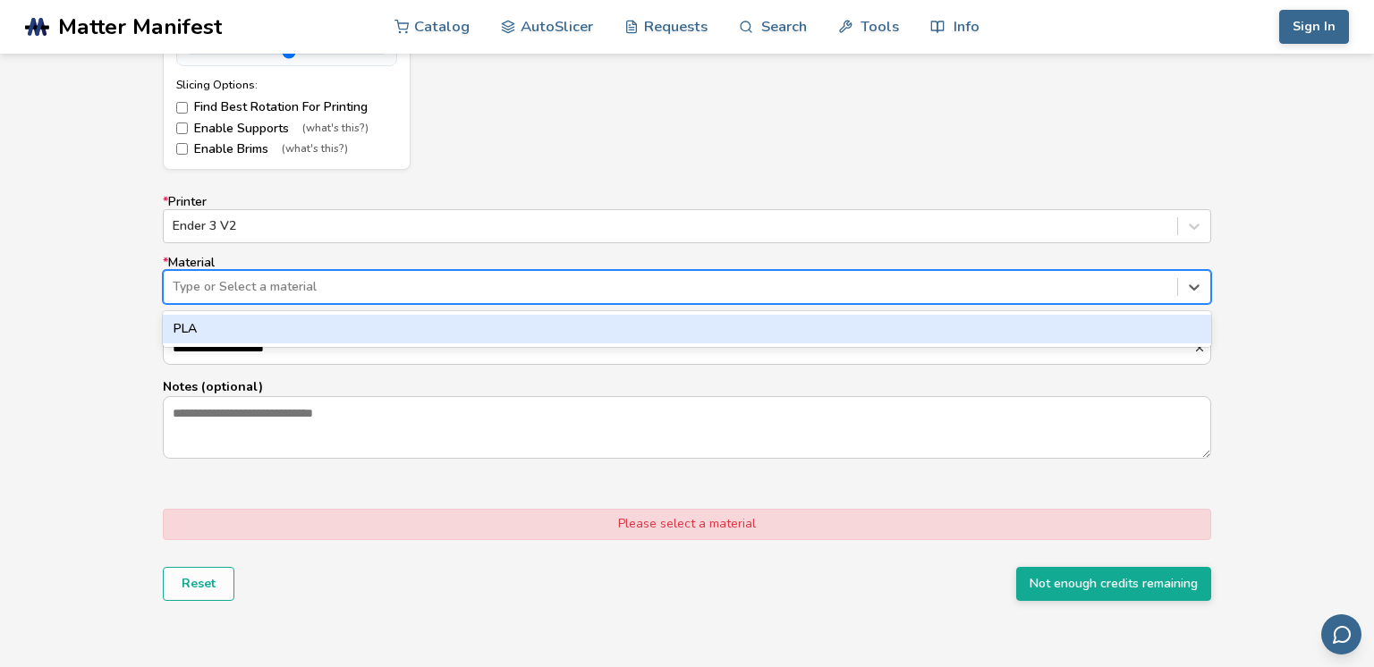
click at [352, 329] on div "PLA" at bounding box center [687, 329] width 1048 height 29
